Goal: Navigation & Orientation: Find specific page/section

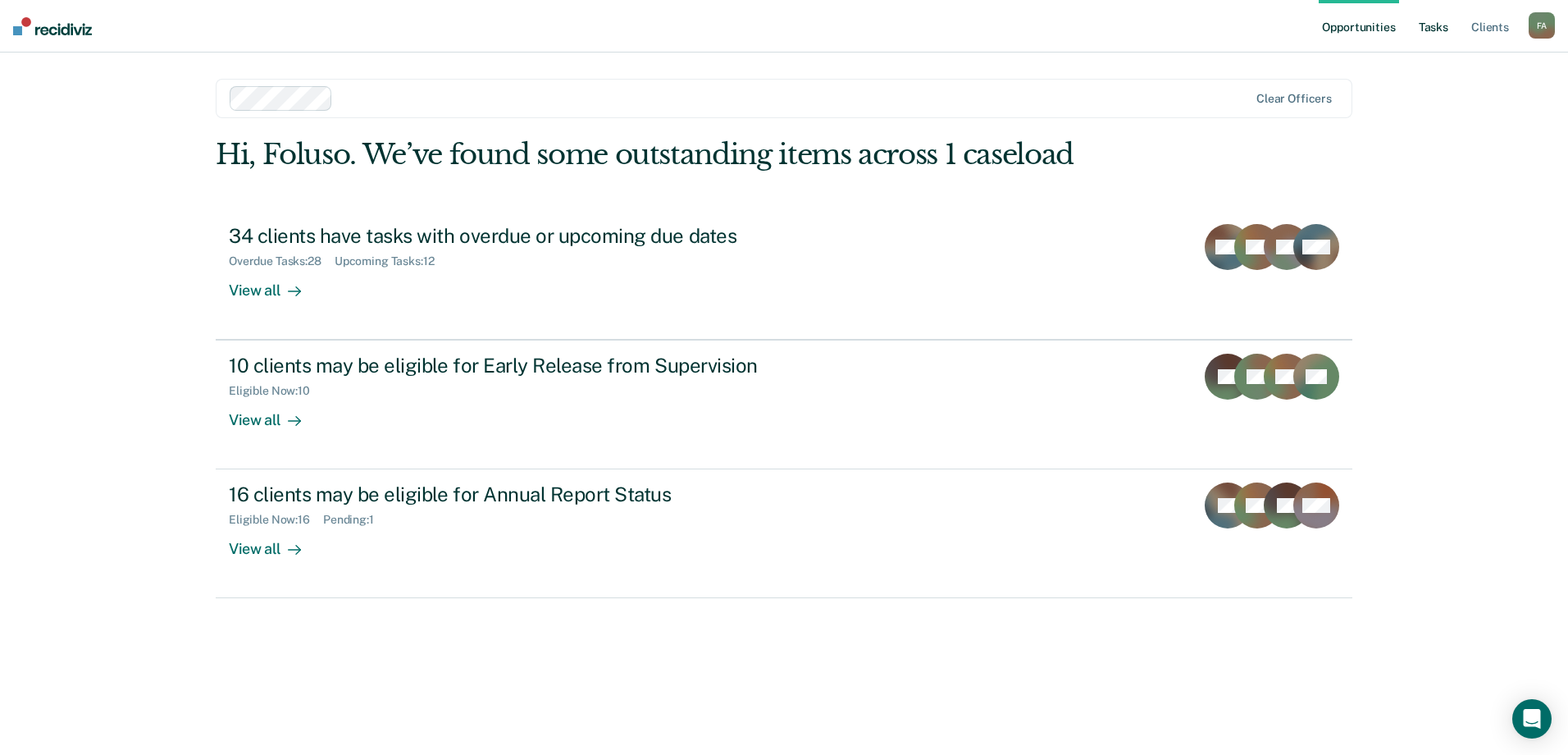
click at [1434, 33] on link "Tasks" at bounding box center [1433, 26] width 36 height 53
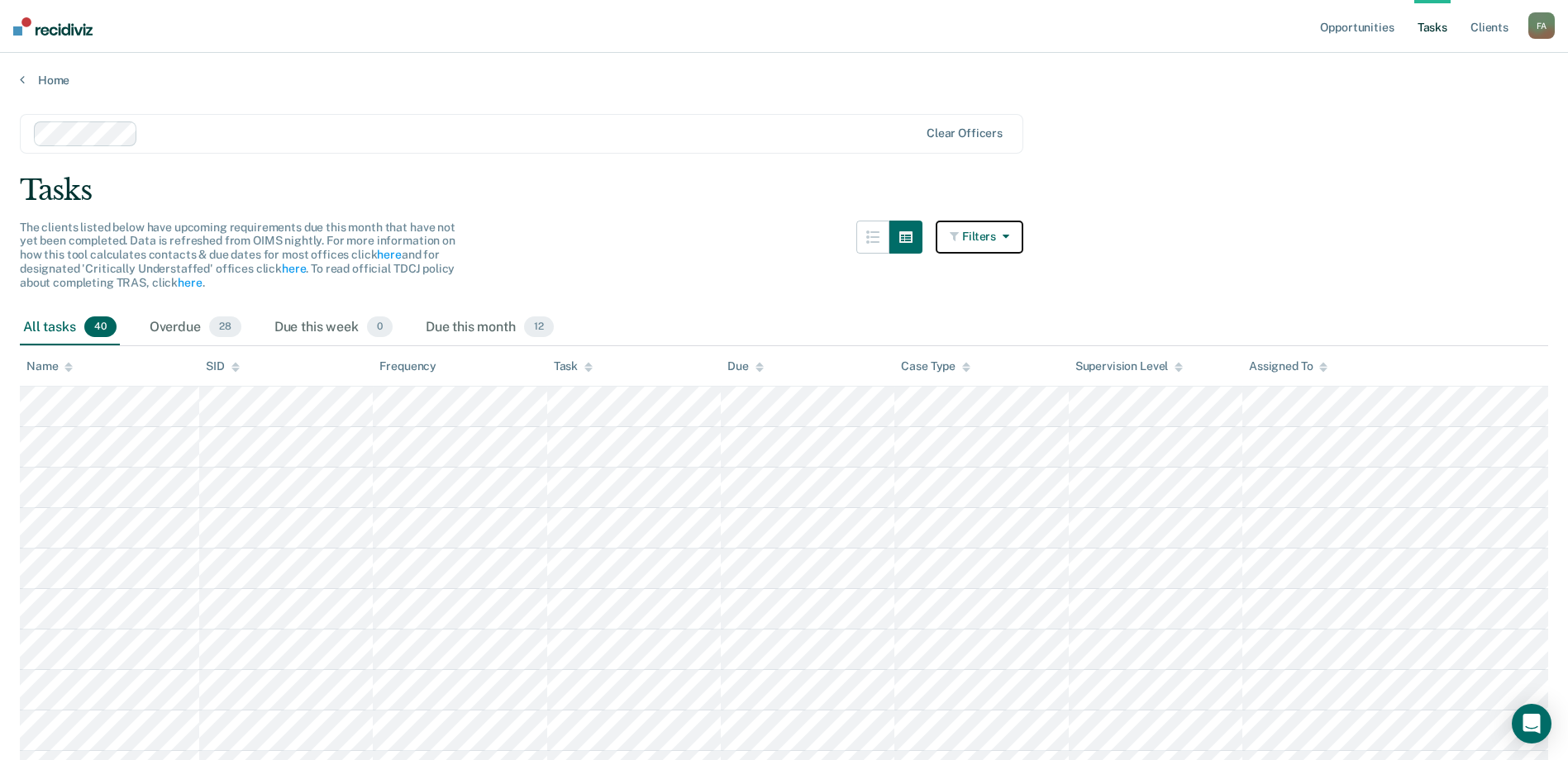
click at [1017, 244] on button "Filters" at bounding box center [979, 238] width 87 height 33
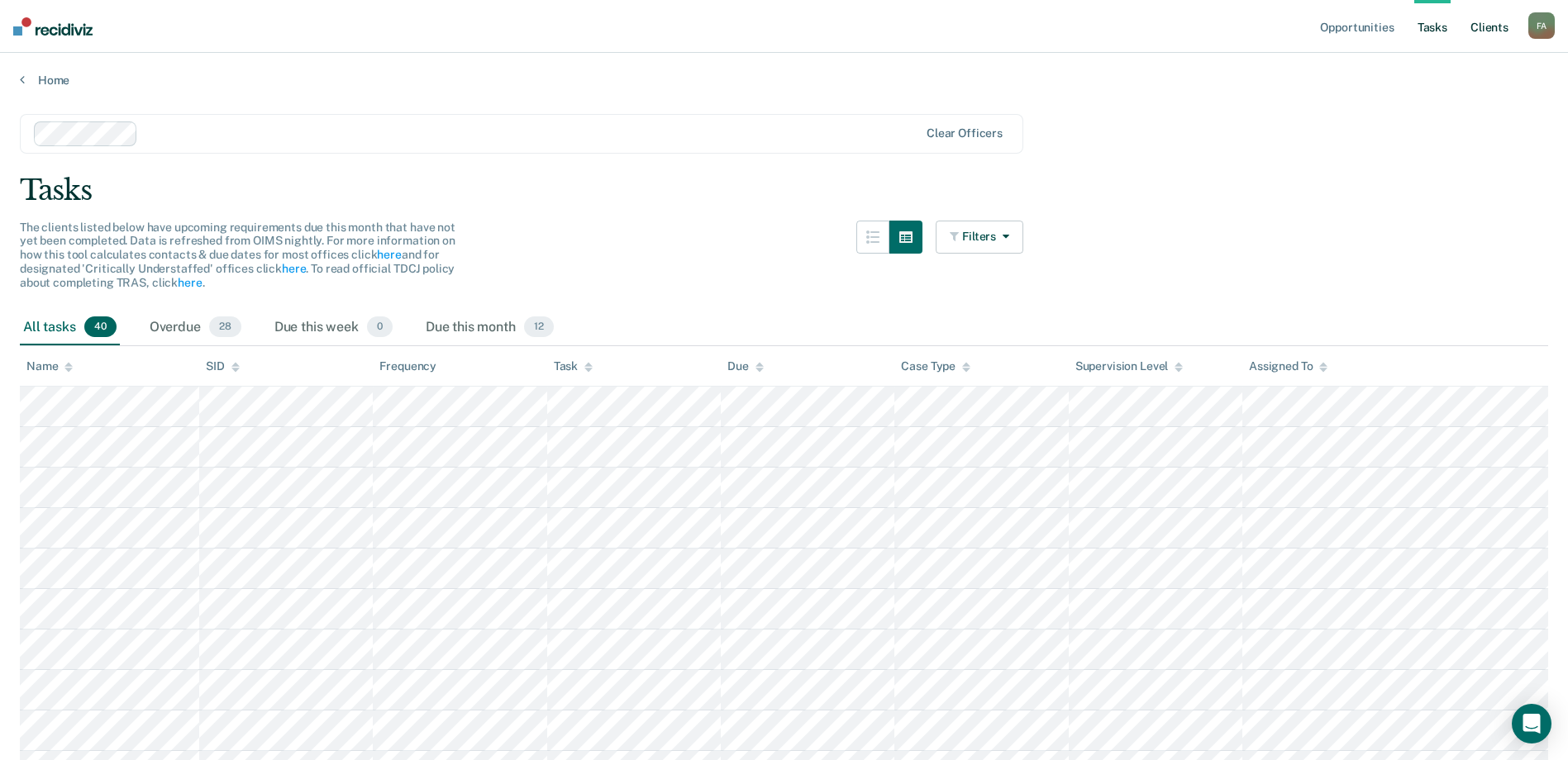
click at [1499, 27] on link "Client s" at bounding box center [1488, 27] width 44 height 53
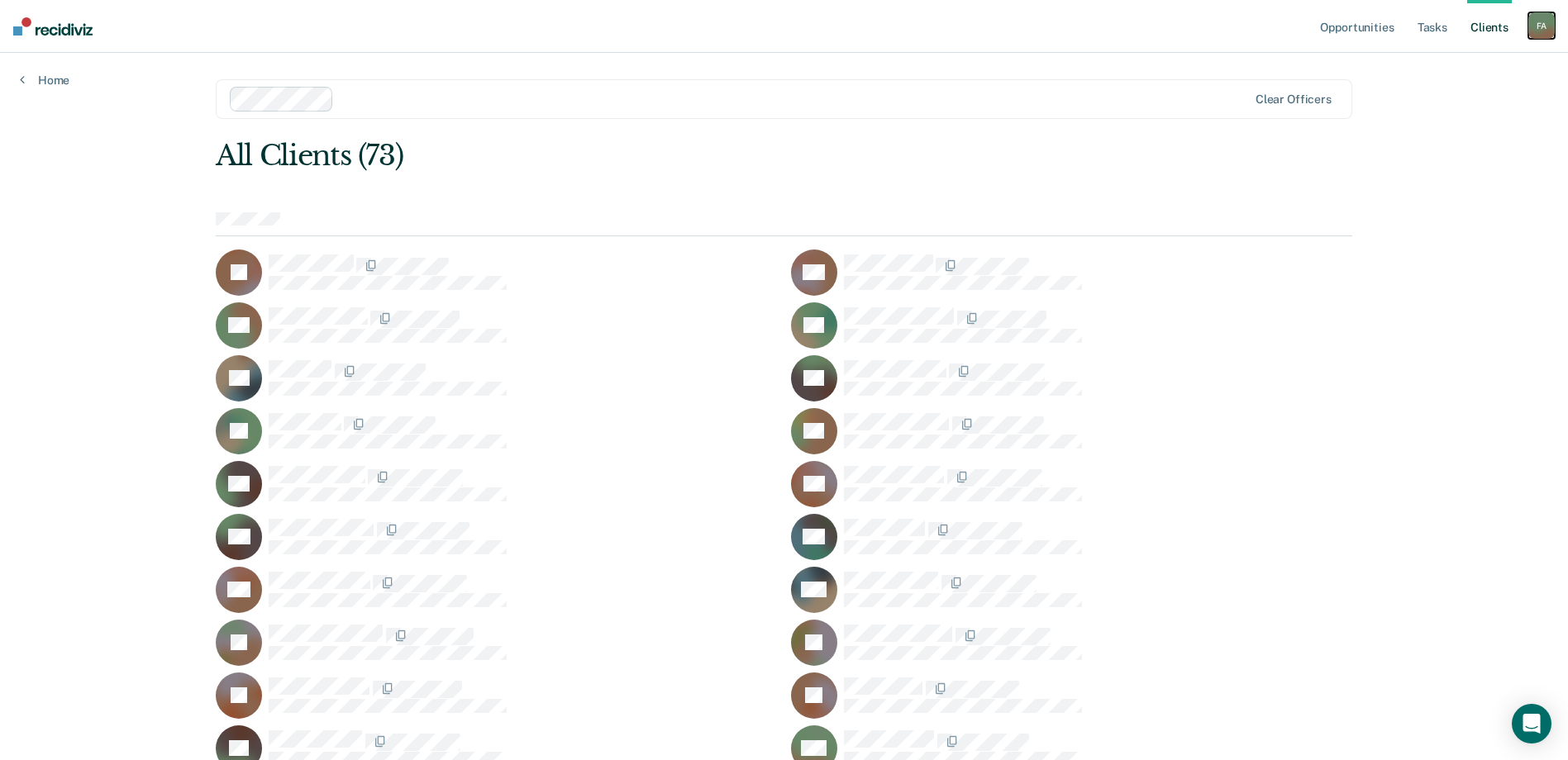
click at [1540, 27] on div "F A" at bounding box center [1540, 26] width 27 height 27
click at [1382, 22] on link "Opportunities" at bounding box center [1357, 27] width 81 height 53
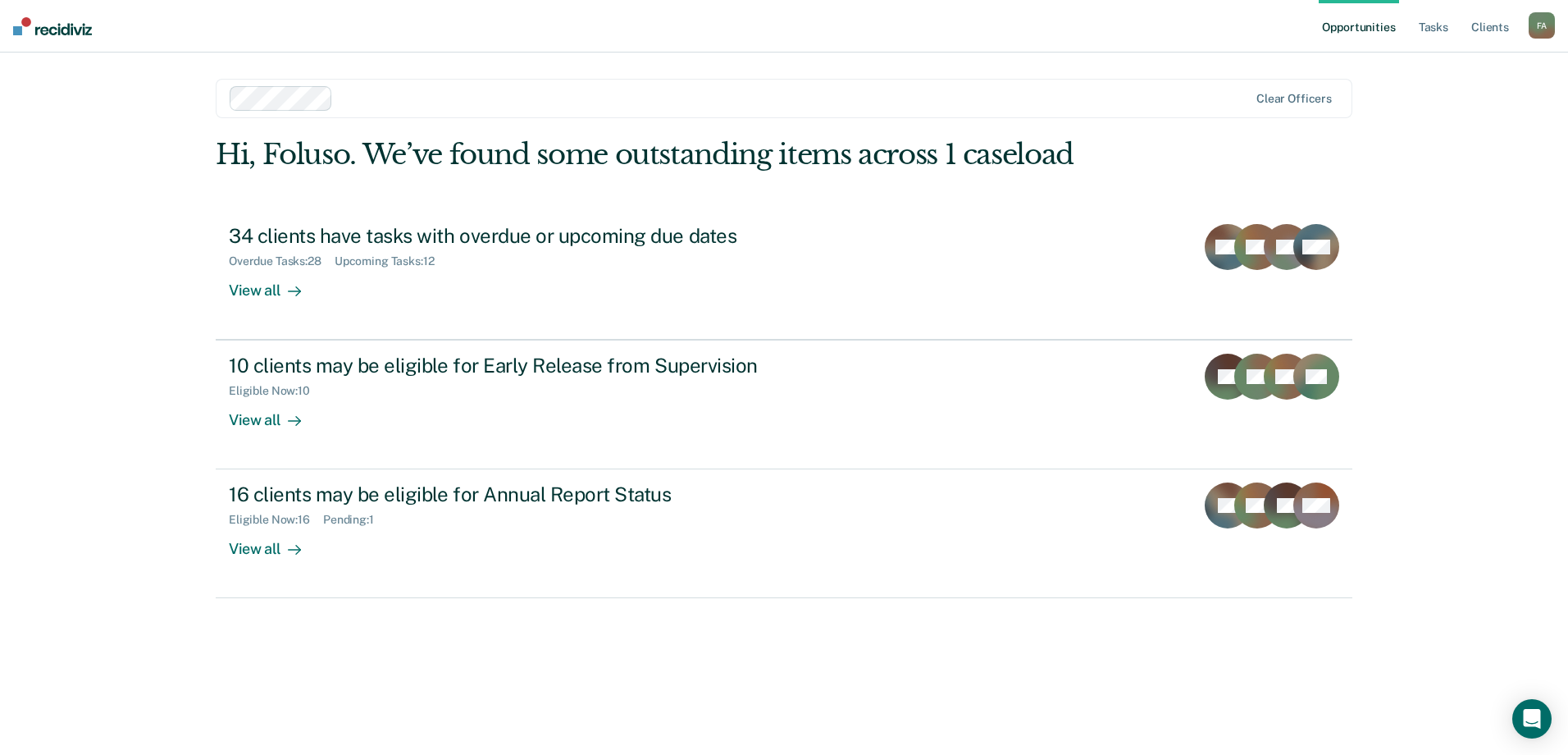
click at [1432, 271] on div "Opportunities Tasks Client s [PERSON_NAME] F A Profile How it works Log Out Cle…" at bounding box center [784, 378] width 1568 height 755
click at [1360, 26] on link "Opportunities" at bounding box center [1359, 26] width 80 height 53
click at [1443, 23] on link "Tasks" at bounding box center [1433, 26] width 36 height 53
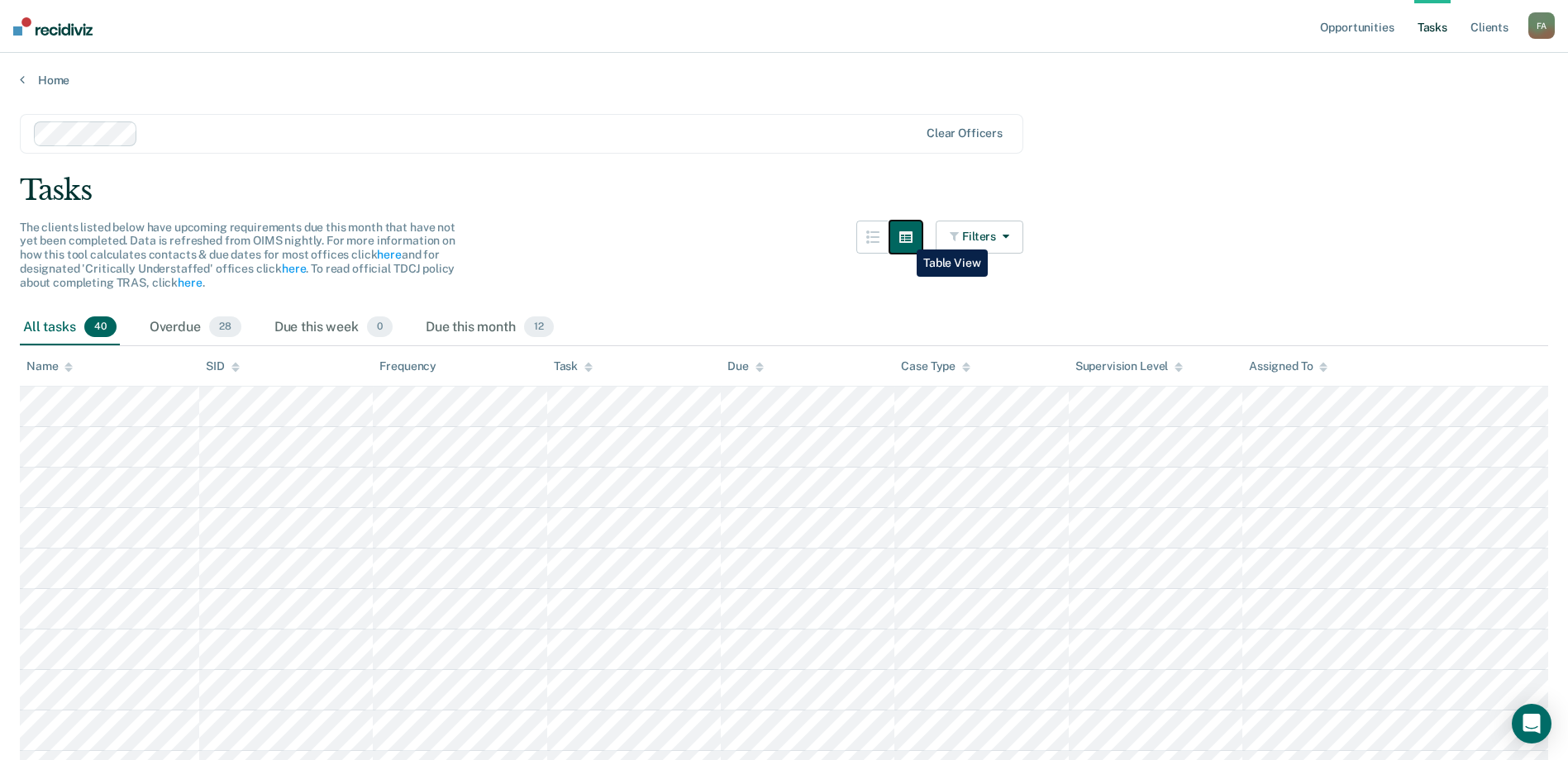
click at [904, 237] on button "button" at bounding box center [906, 238] width 33 height 33
click at [913, 234] on icon "button" at bounding box center [905, 238] width 13 height 12
click at [877, 232] on icon "button" at bounding box center [871, 237] width 13 height 13
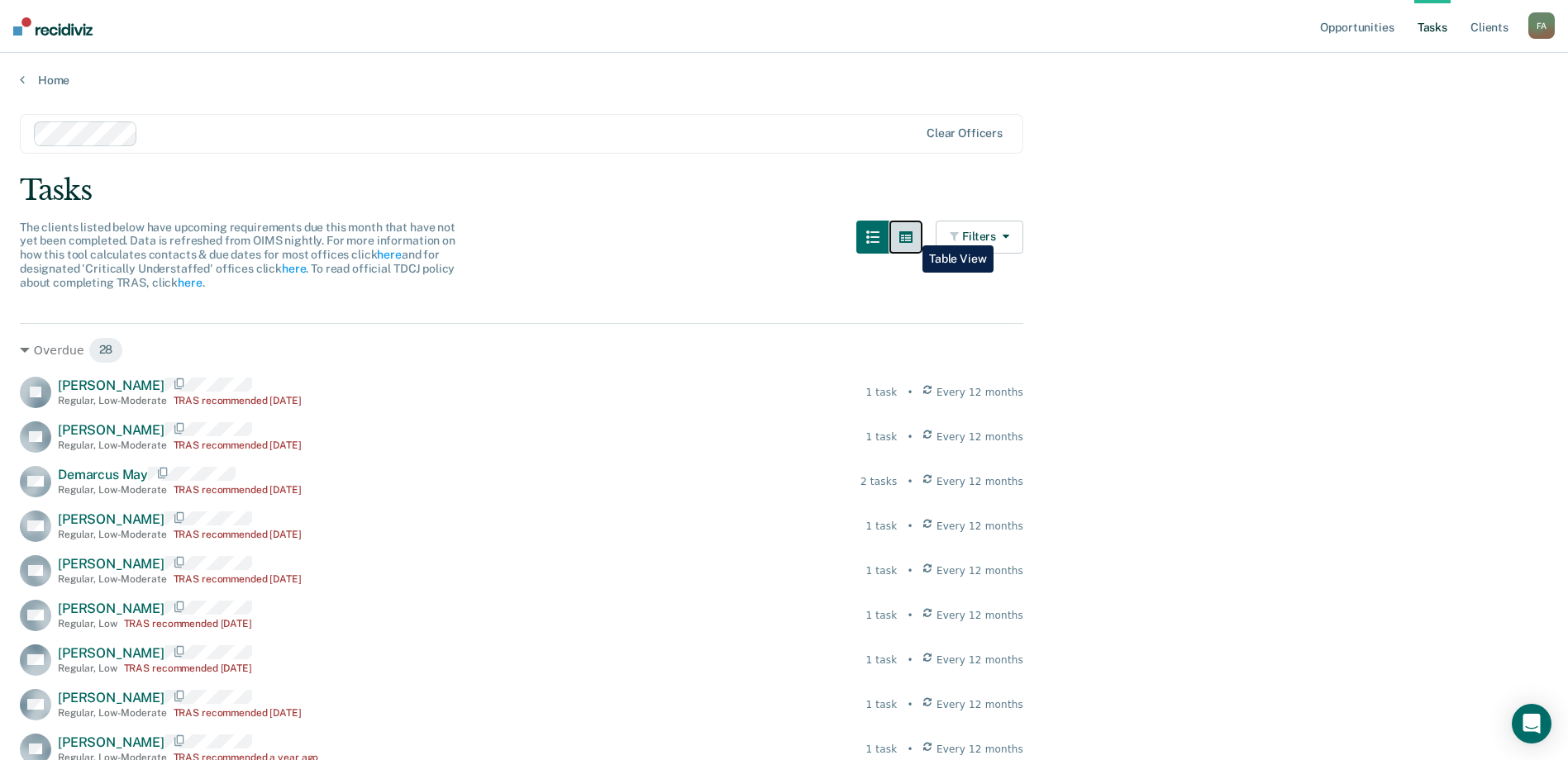
click at [910, 233] on icon "button" at bounding box center [905, 238] width 13 height 12
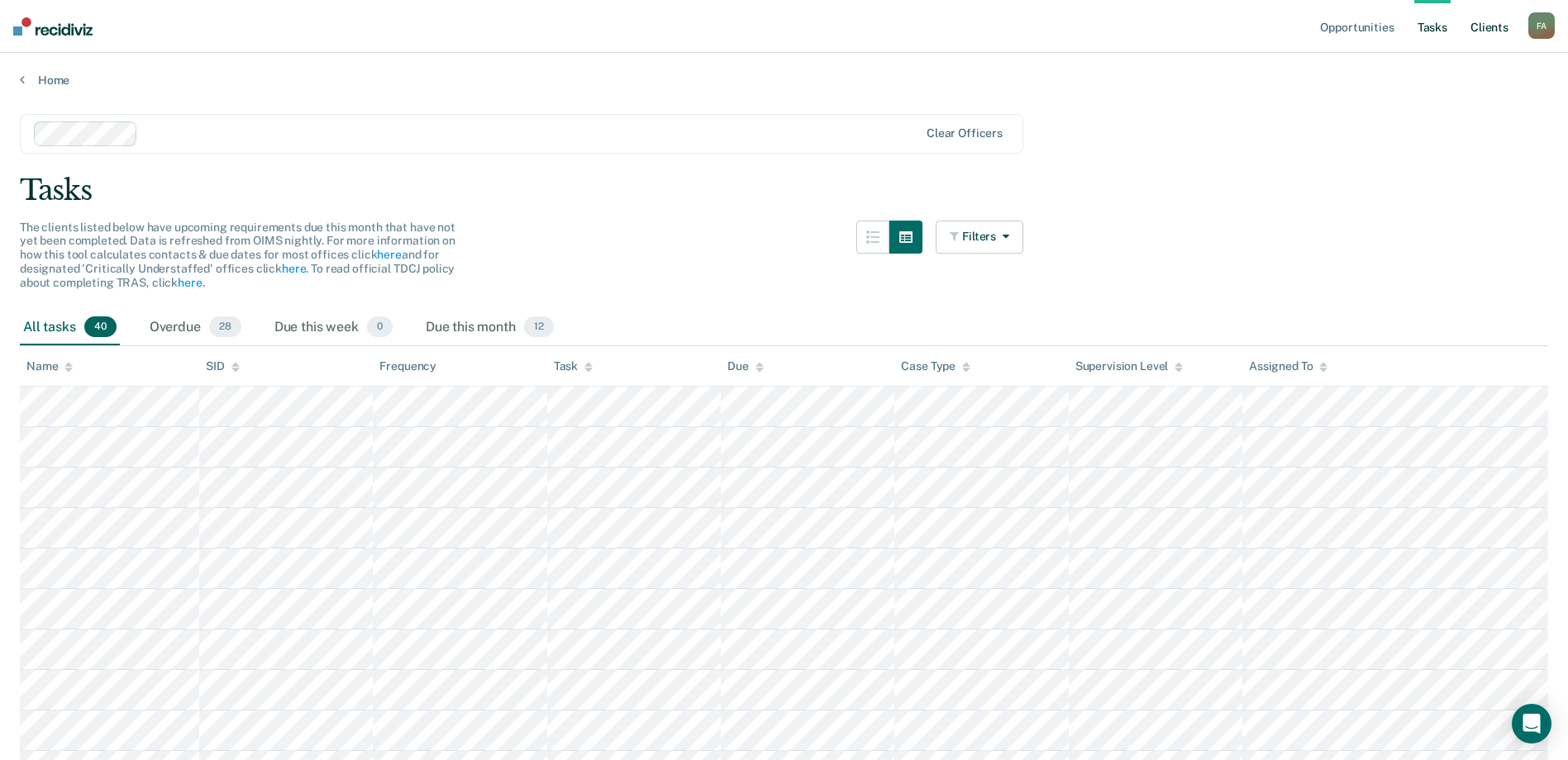
click at [1503, 24] on link "Client s" at bounding box center [1488, 27] width 44 height 53
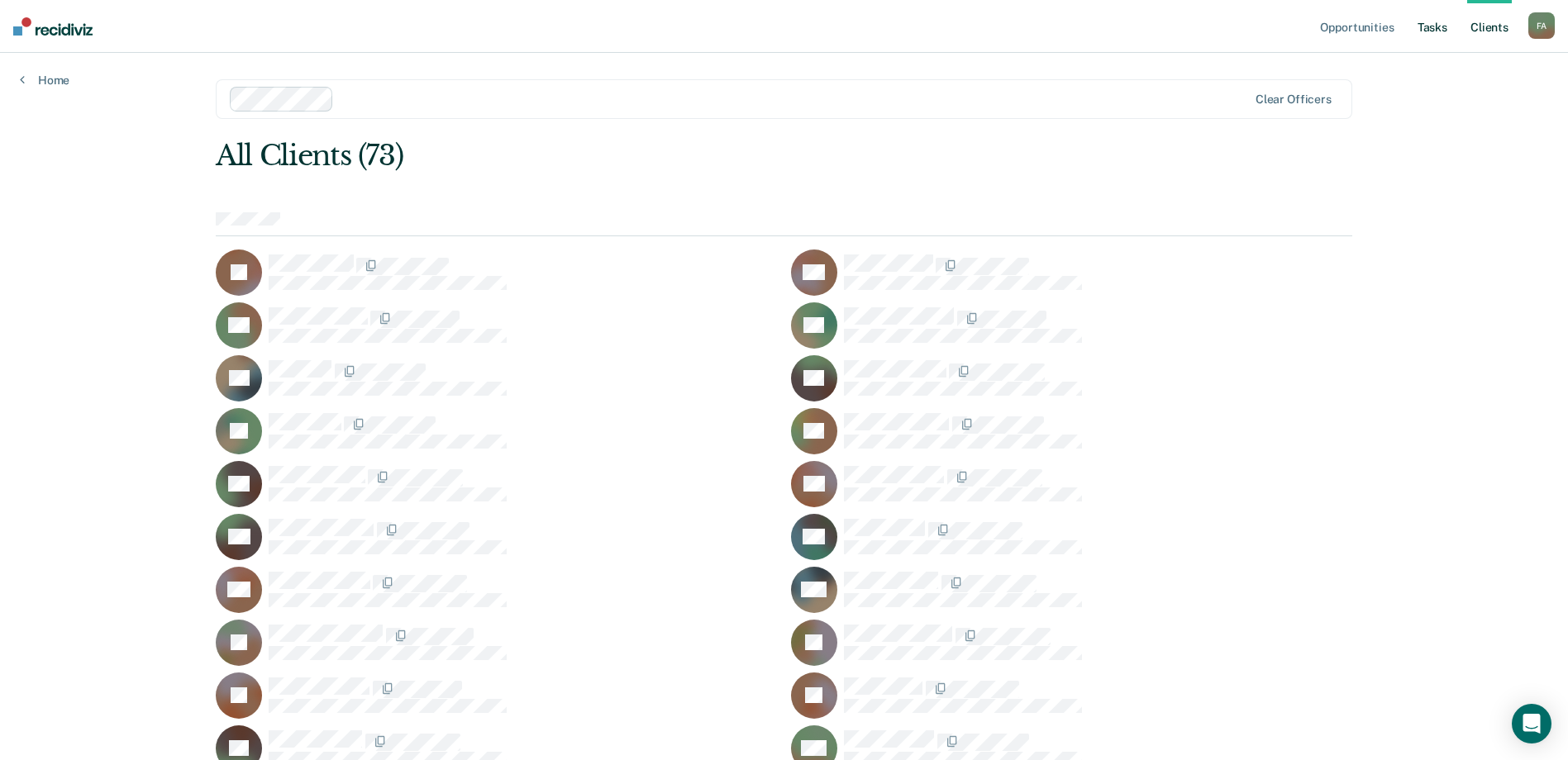
click at [1438, 28] on link "Tasks" at bounding box center [1431, 27] width 36 height 53
